Goal: Task Accomplishment & Management: Manage account settings

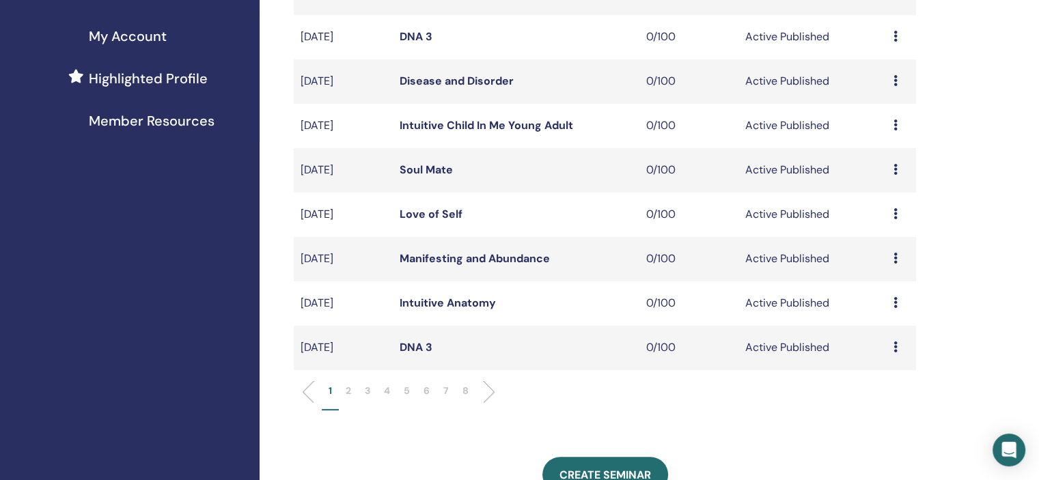
scroll to position [325, 0]
click at [411, 392] on li "5" at bounding box center [407, 397] width 20 height 27
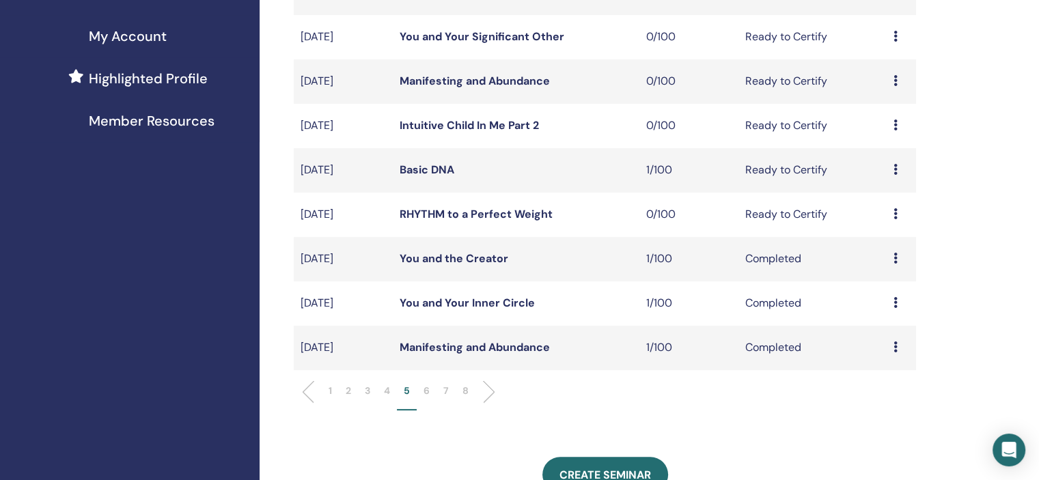
click at [389, 395] on p "4" at bounding box center [387, 391] width 6 height 14
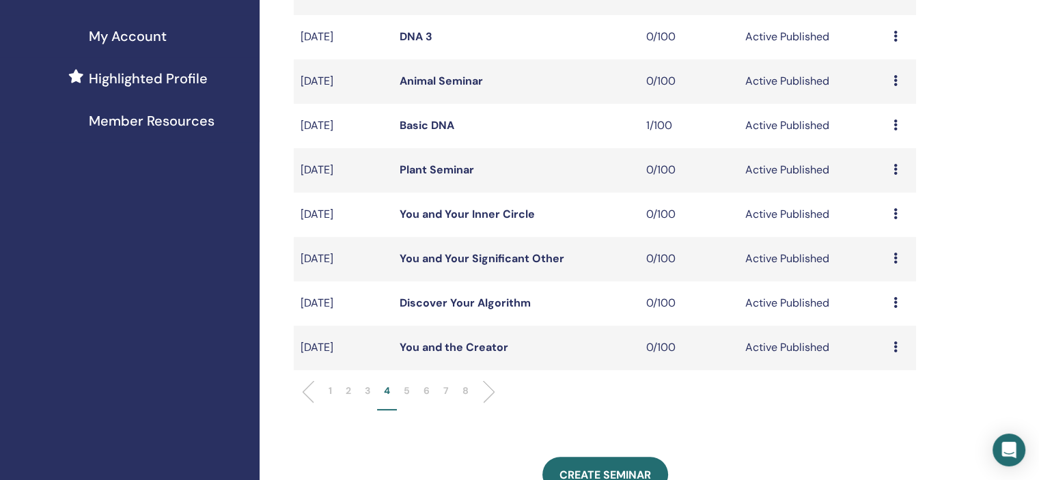
click at [895, 303] on icon at bounding box center [896, 302] width 4 height 11
click at [867, 336] on link "Edit" at bounding box center [870, 335] width 20 height 14
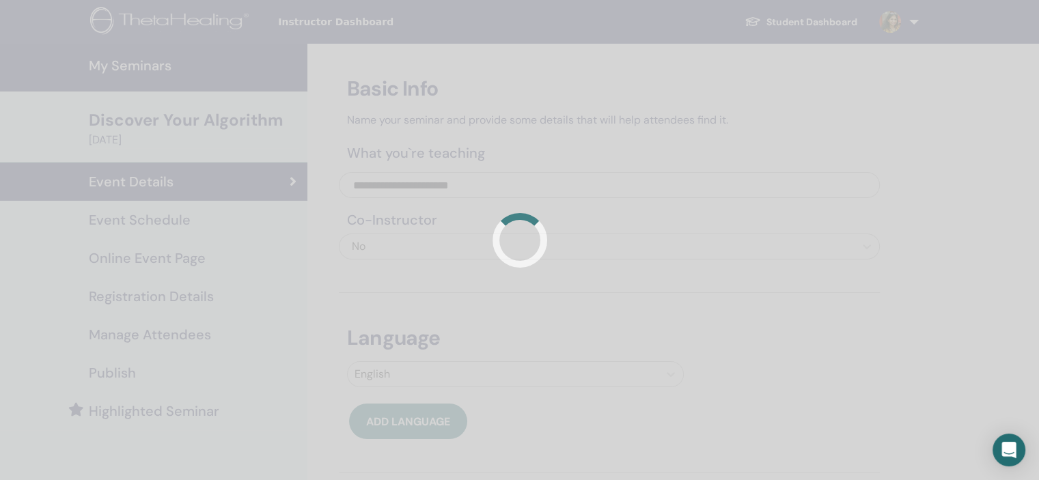
click at [213, 222] on div at bounding box center [519, 240] width 1039 height 480
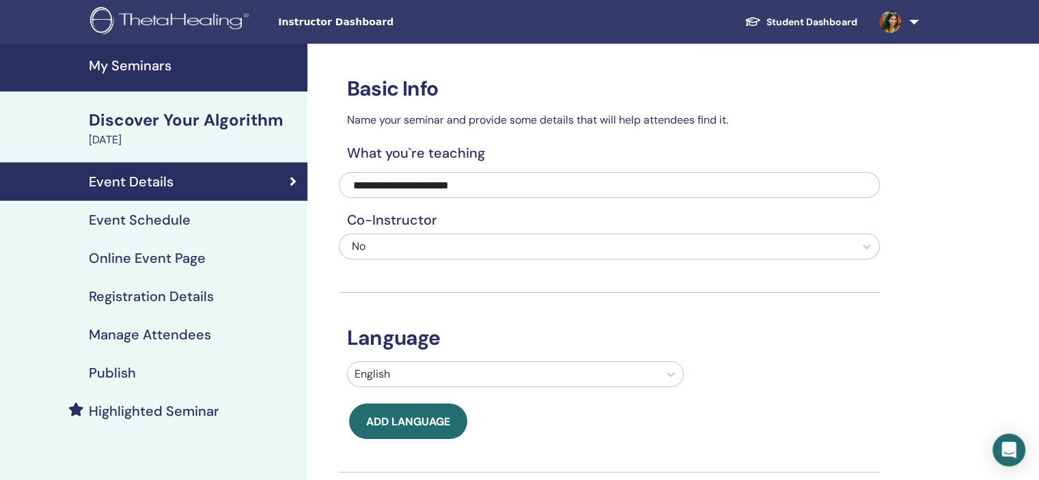
click at [235, 219] on div "Event Schedule" at bounding box center [154, 220] width 286 height 16
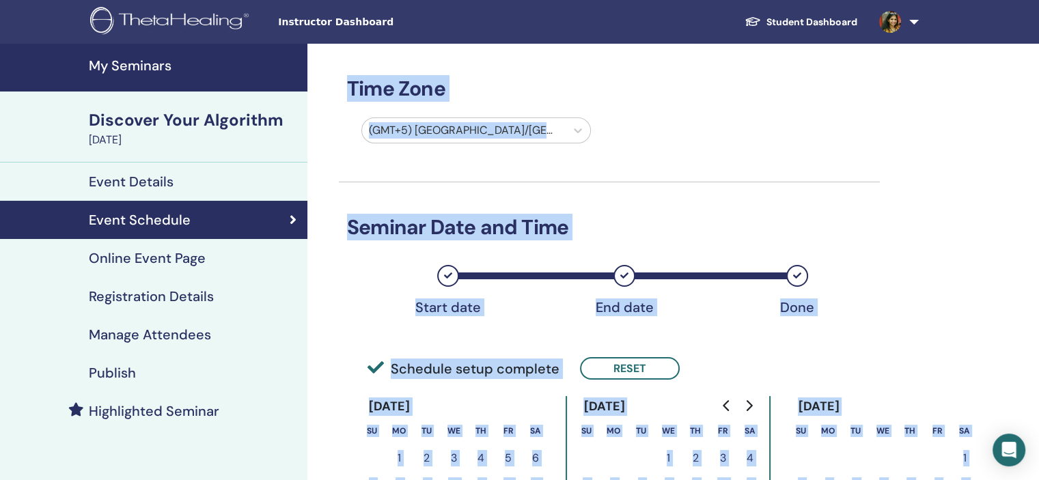
click at [646, 206] on div "Time Zone (GMT+5) Asia/Kolkata Seminar Date and Time Start date End date Done S…" at bounding box center [609, 397] width 541 height 706
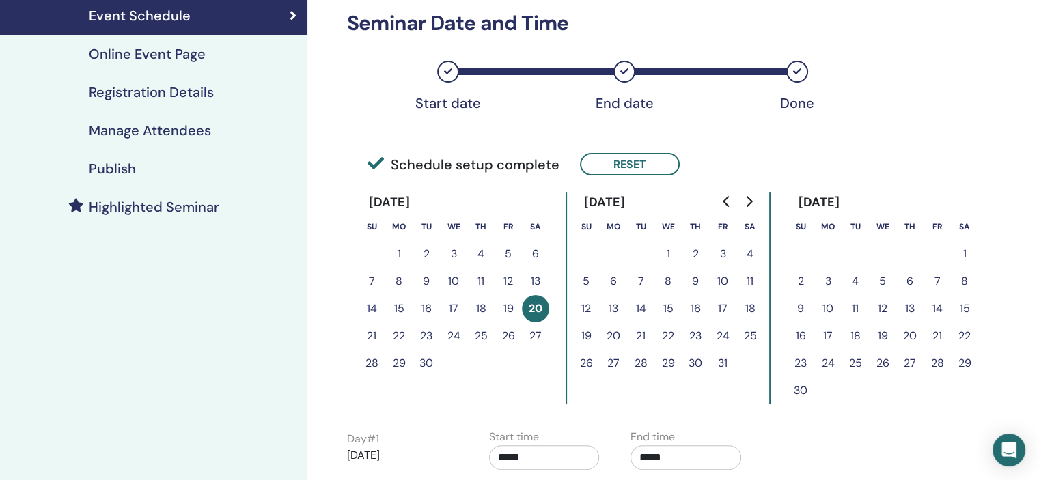
scroll to position [205, 0]
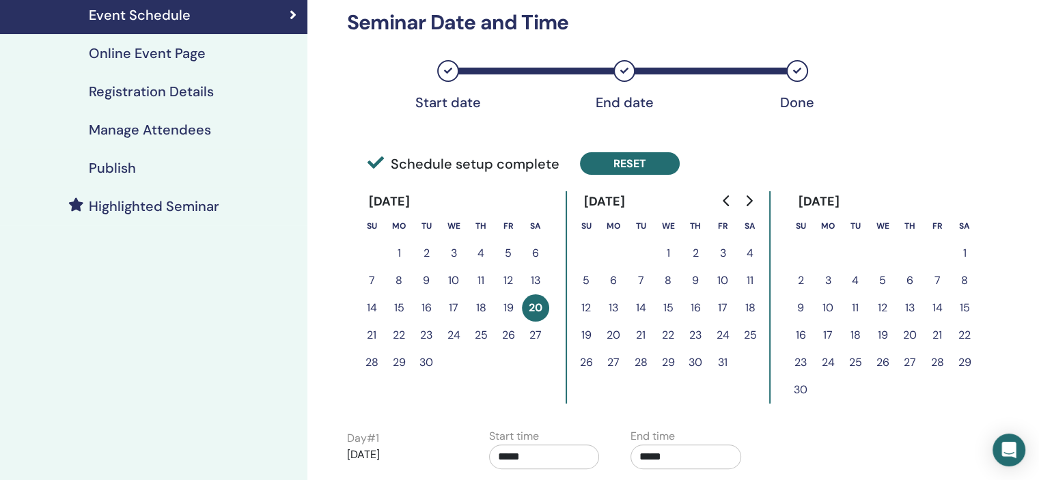
click at [641, 163] on button "Reset" at bounding box center [630, 163] width 100 height 23
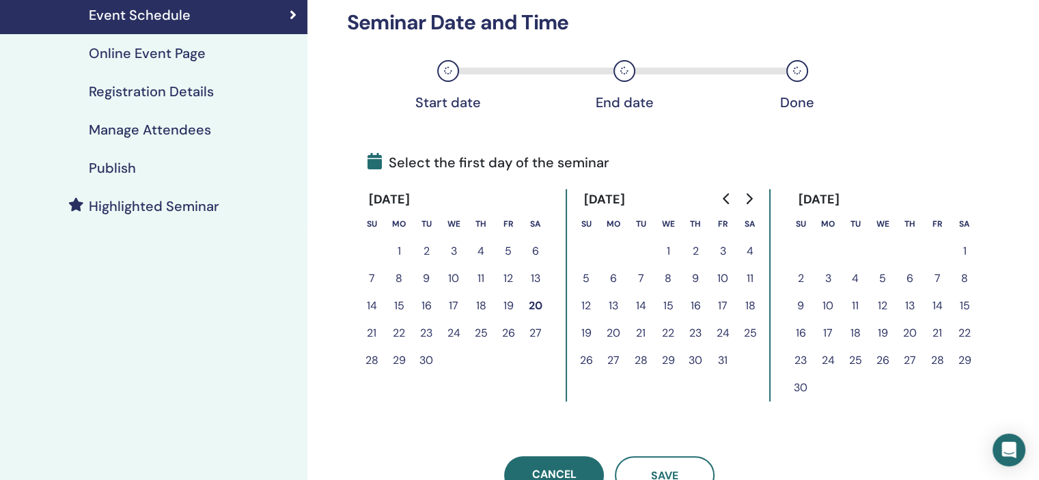
click at [454, 331] on button "24" at bounding box center [453, 333] width 27 height 27
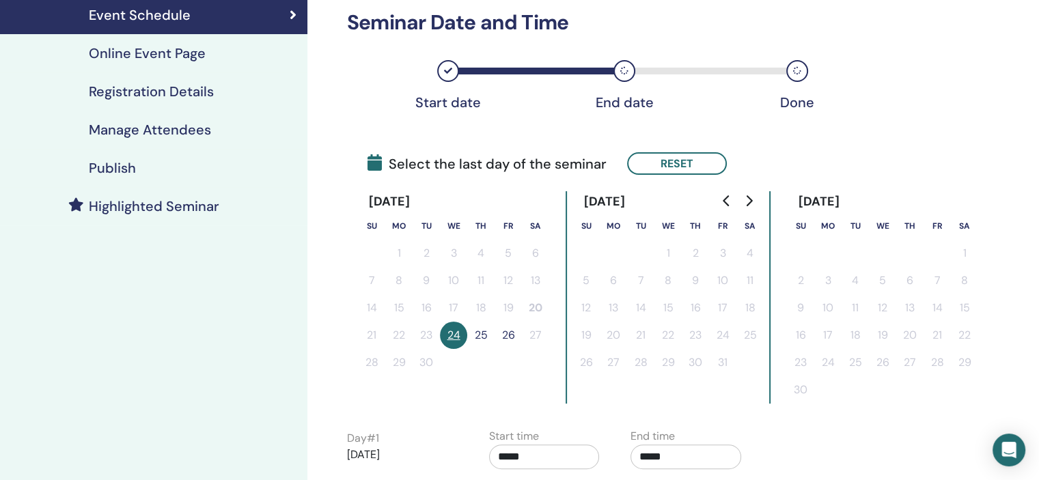
click at [454, 331] on button "24" at bounding box center [453, 335] width 27 height 27
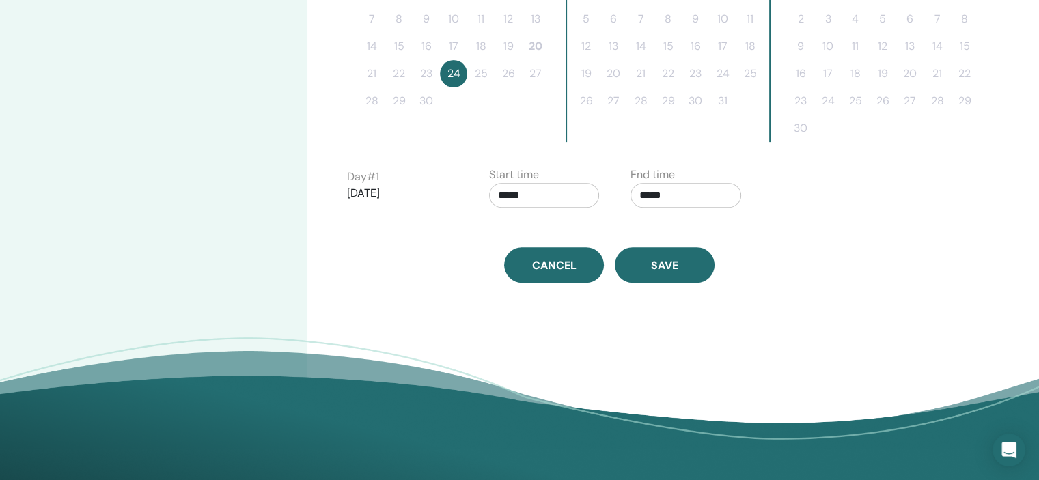
scroll to position [478, 0]
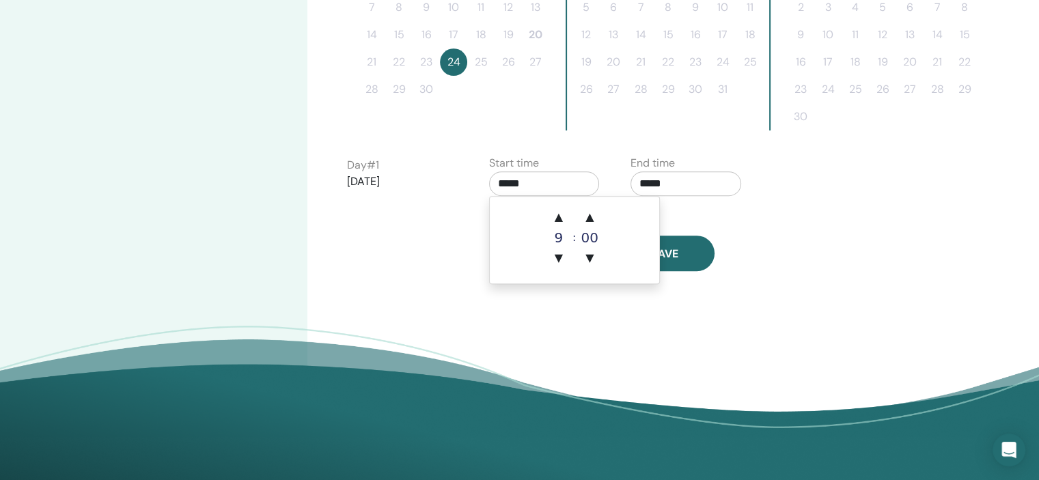
click at [563, 182] on input "*****" at bounding box center [544, 184] width 111 height 25
click at [561, 207] on span "▲" at bounding box center [558, 217] width 27 height 27
type input "*****"
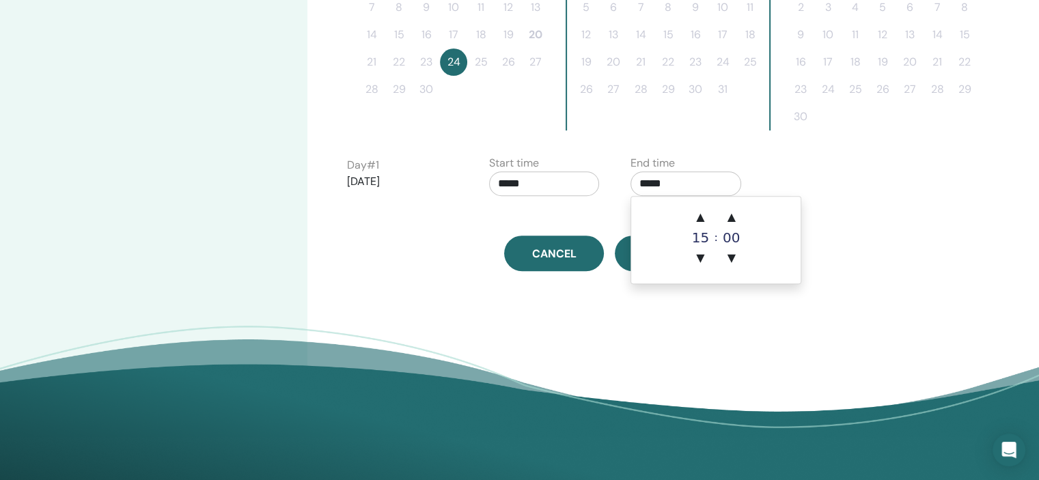
click at [695, 176] on input "*****" at bounding box center [686, 184] width 111 height 25
click at [700, 205] on span "▲" at bounding box center [700, 217] width 27 height 27
type input "*****"
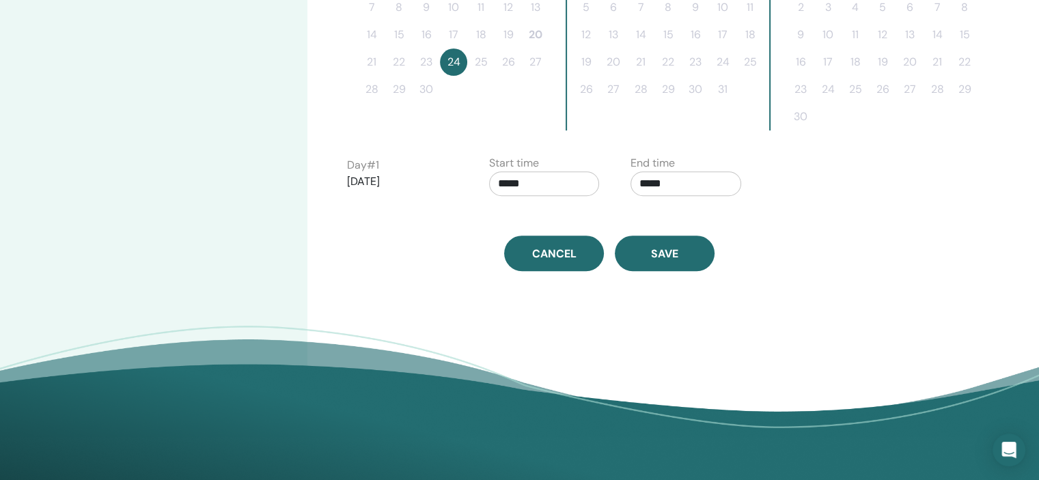
click at [806, 191] on div "Day # 1 2025/09/24 Start time ***** End time *****" at bounding box center [620, 179] width 567 height 48
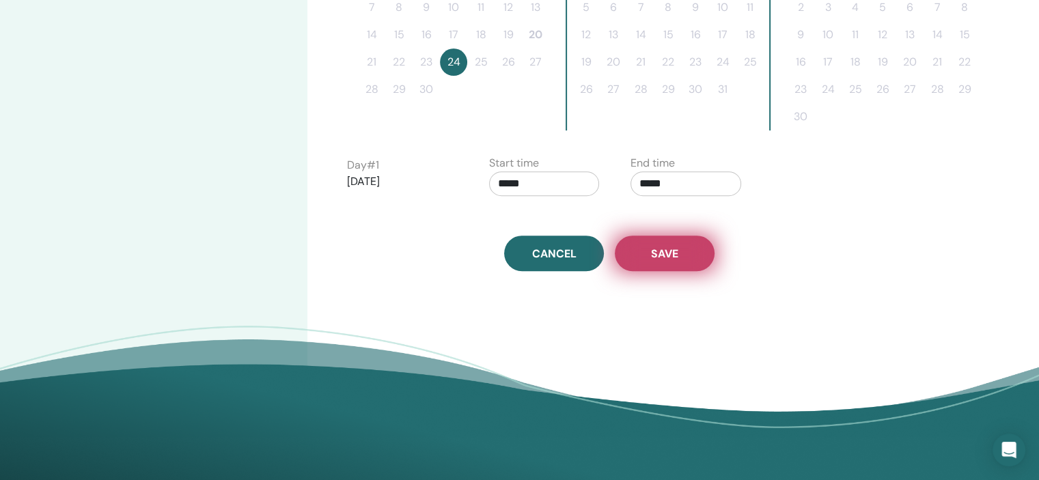
click at [695, 242] on button "Save" at bounding box center [665, 254] width 100 height 36
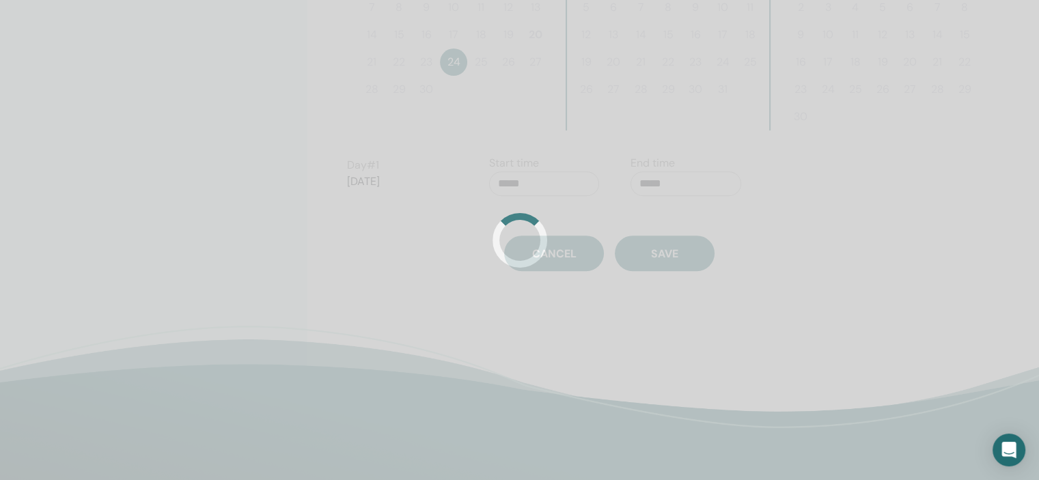
scroll to position [374, 0]
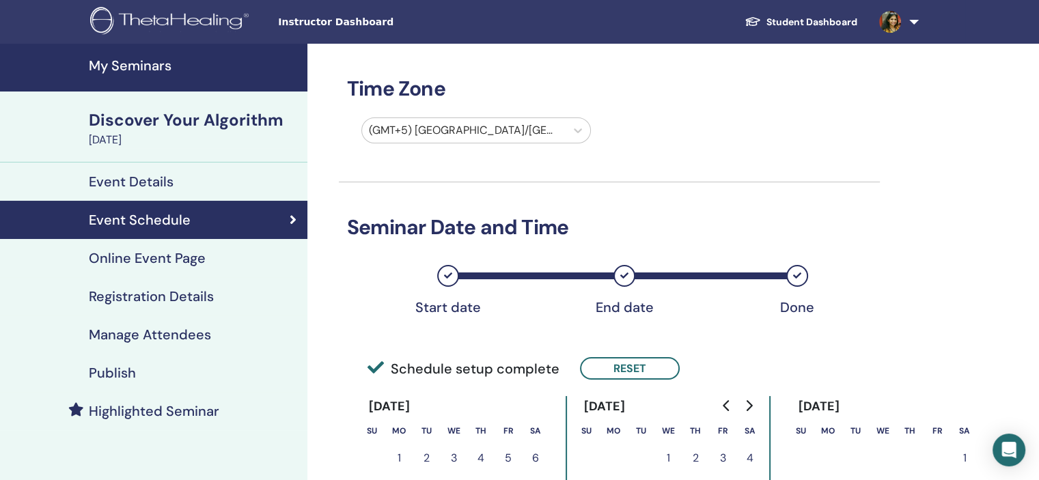
click at [206, 301] on h4 "Registration Details" at bounding box center [151, 296] width 125 height 16
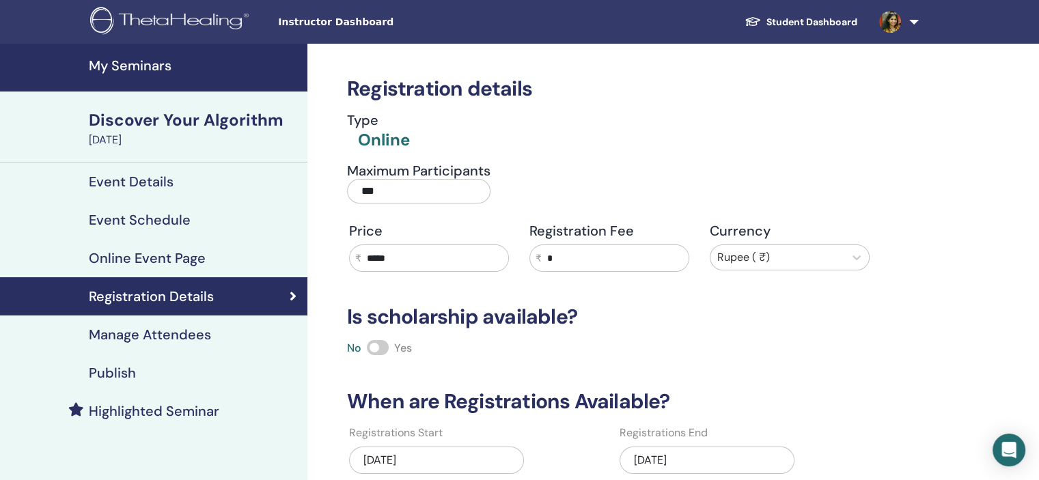
click at [713, 451] on div "09/20/2025" at bounding box center [707, 460] width 175 height 27
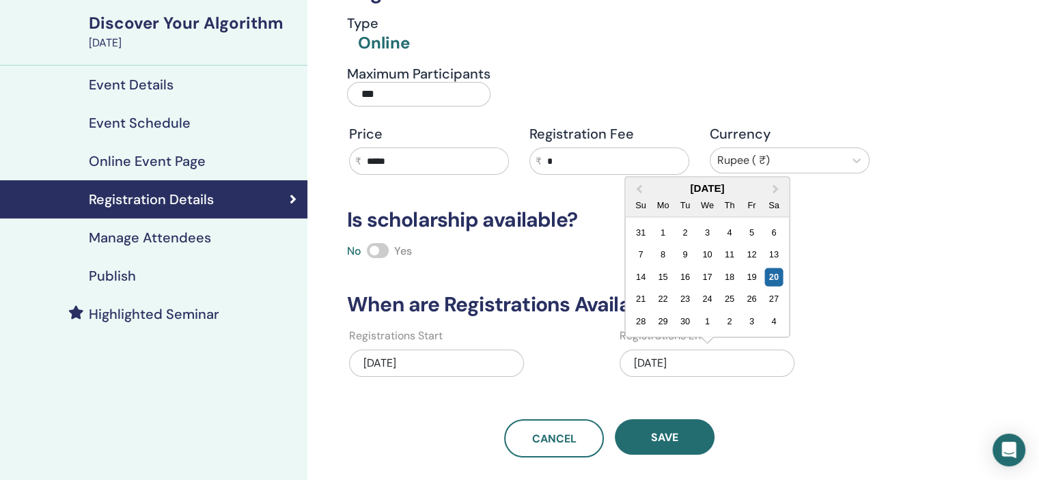
scroll to position [137, 0]
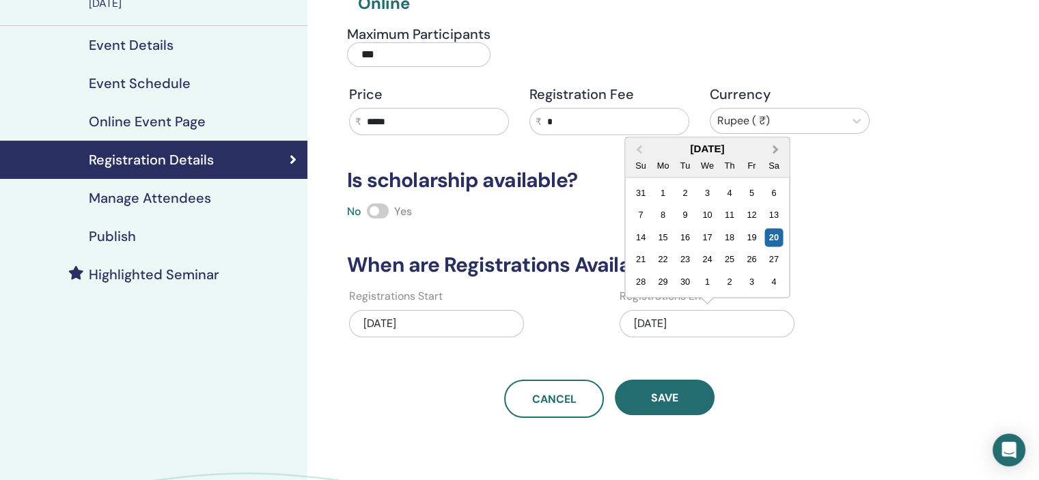
click at [776, 150] on span "Next Month" at bounding box center [776, 149] width 0 height 14
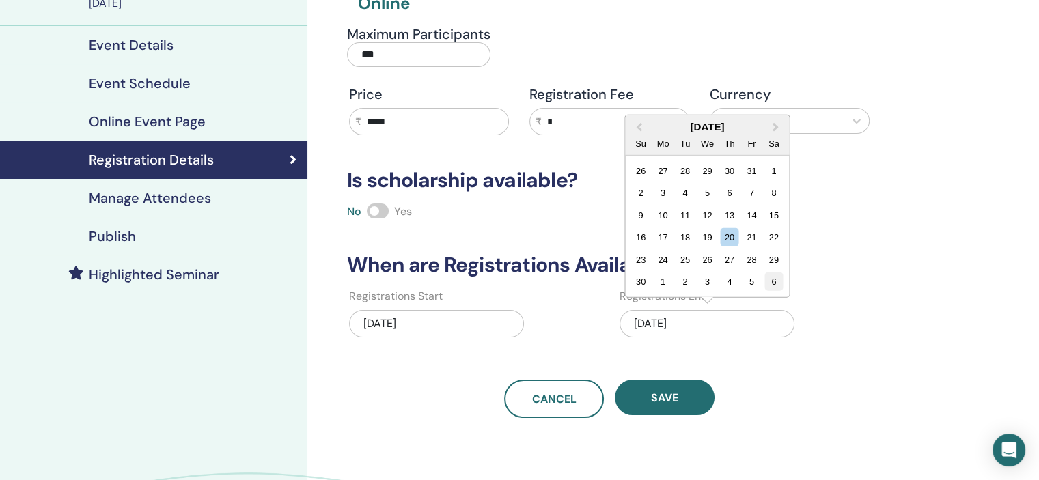
click at [773, 280] on div "6" at bounding box center [774, 282] width 18 height 18
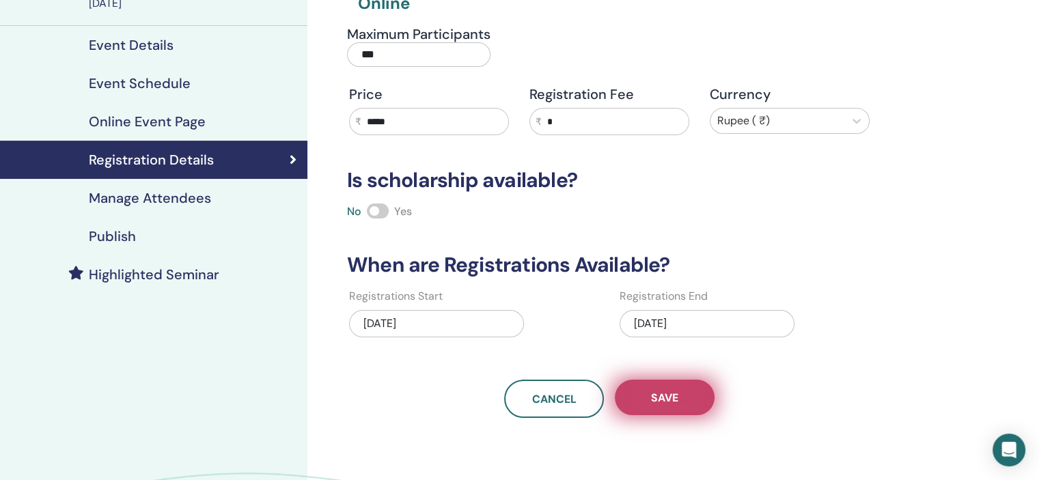
click at [691, 398] on button "Save" at bounding box center [665, 398] width 100 height 36
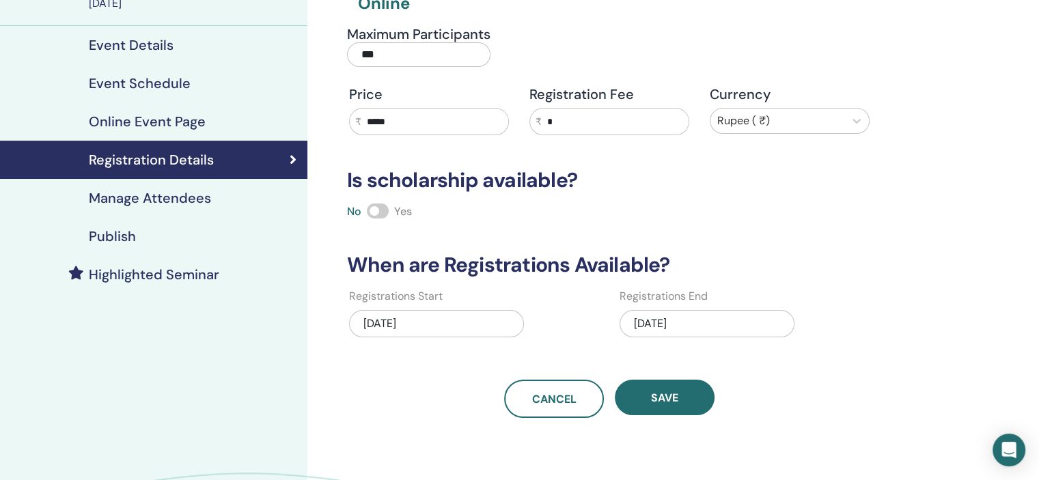
click at [190, 243] on div "Publish" at bounding box center [154, 236] width 286 height 16
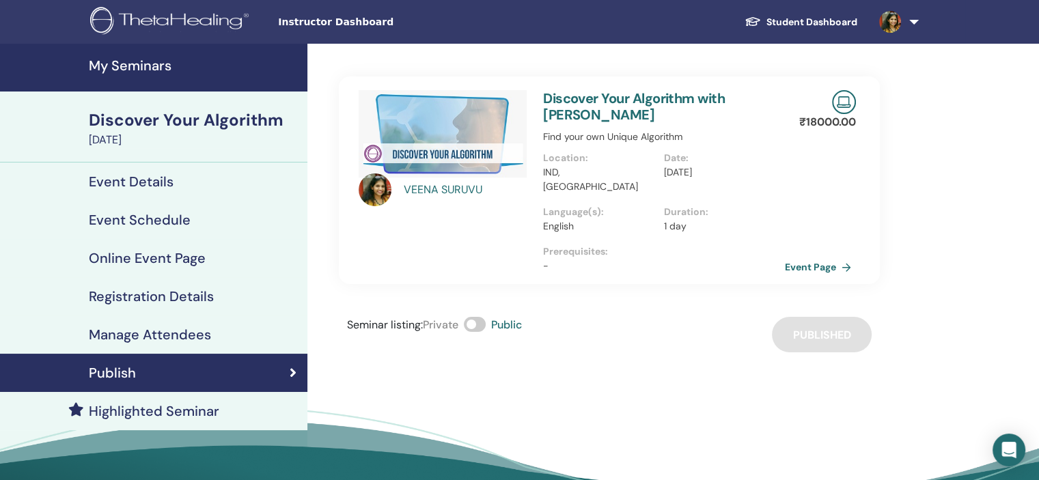
click at [156, 62] on h4 "My Seminars" at bounding box center [194, 65] width 210 height 16
